Goal: Transaction & Acquisition: Download file/media

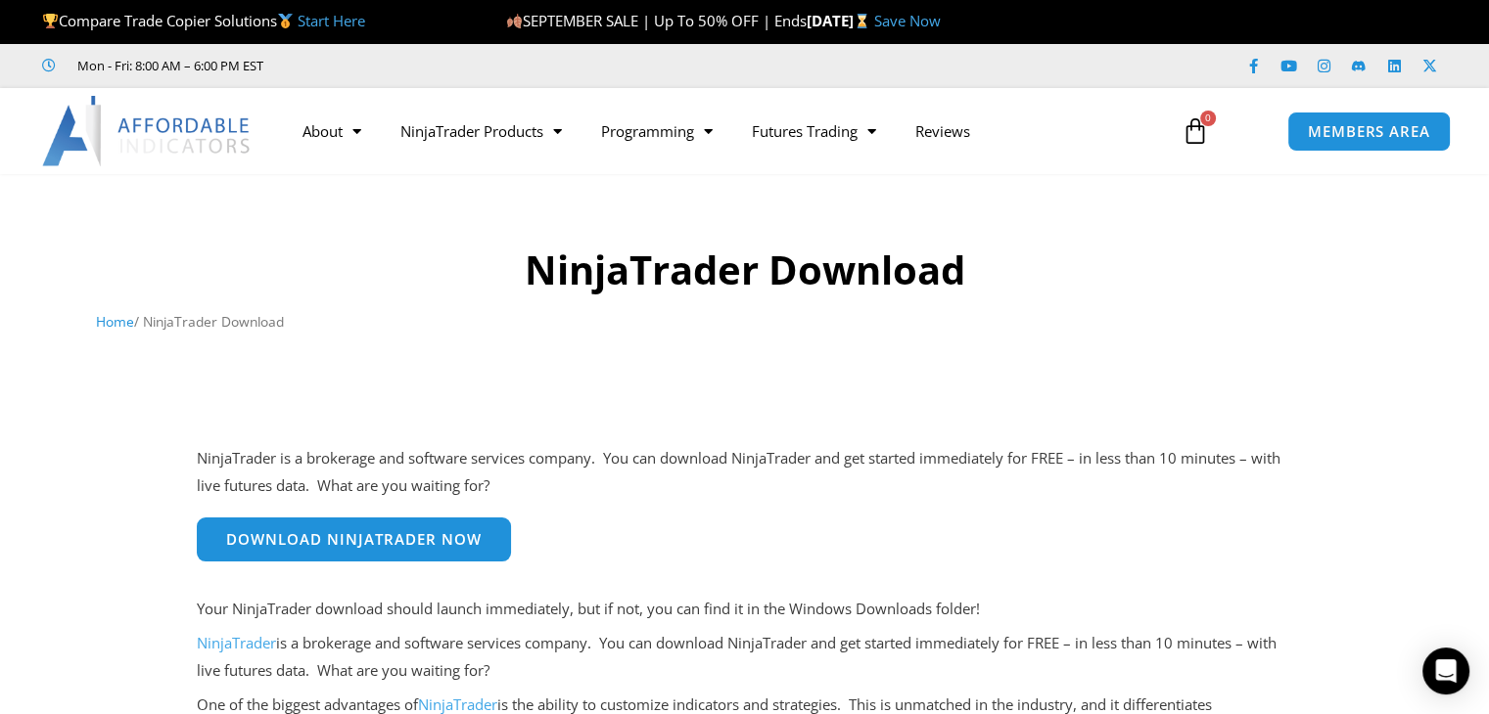
click at [69, 128] on img at bounding box center [147, 131] width 210 height 70
